Goal: Task Accomplishment & Management: Manage account settings

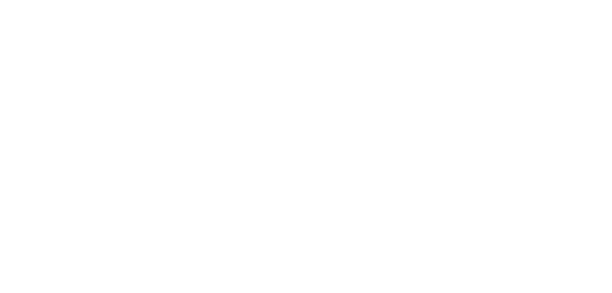
click at [375, 82] on div at bounding box center [306, 146] width 612 height 293
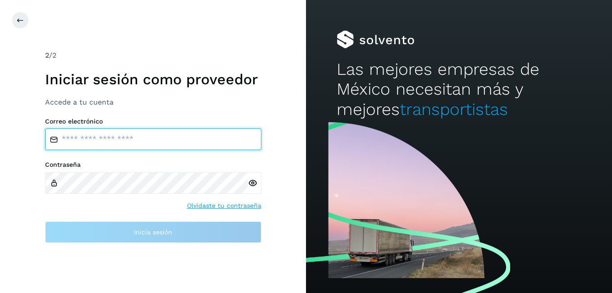
type input "**********"
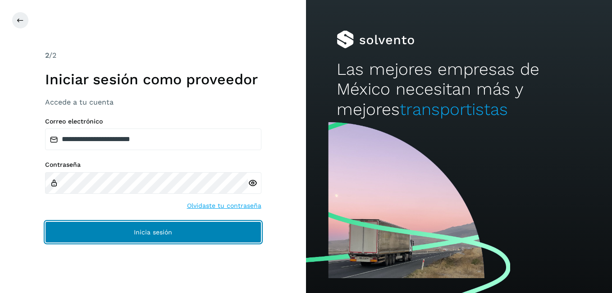
click at [149, 230] on span "Inicia sesión" at bounding box center [153, 232] width 38 height 6
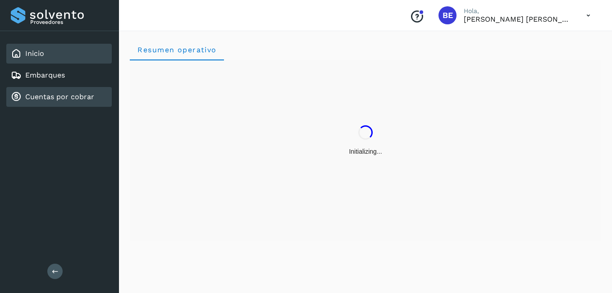
click at [68, 95] on link "Cuentas por cobrar" at bounding box center [59, 96] width 69 height 9
